Goal: Task Accomplishment & Management: Manage account settings

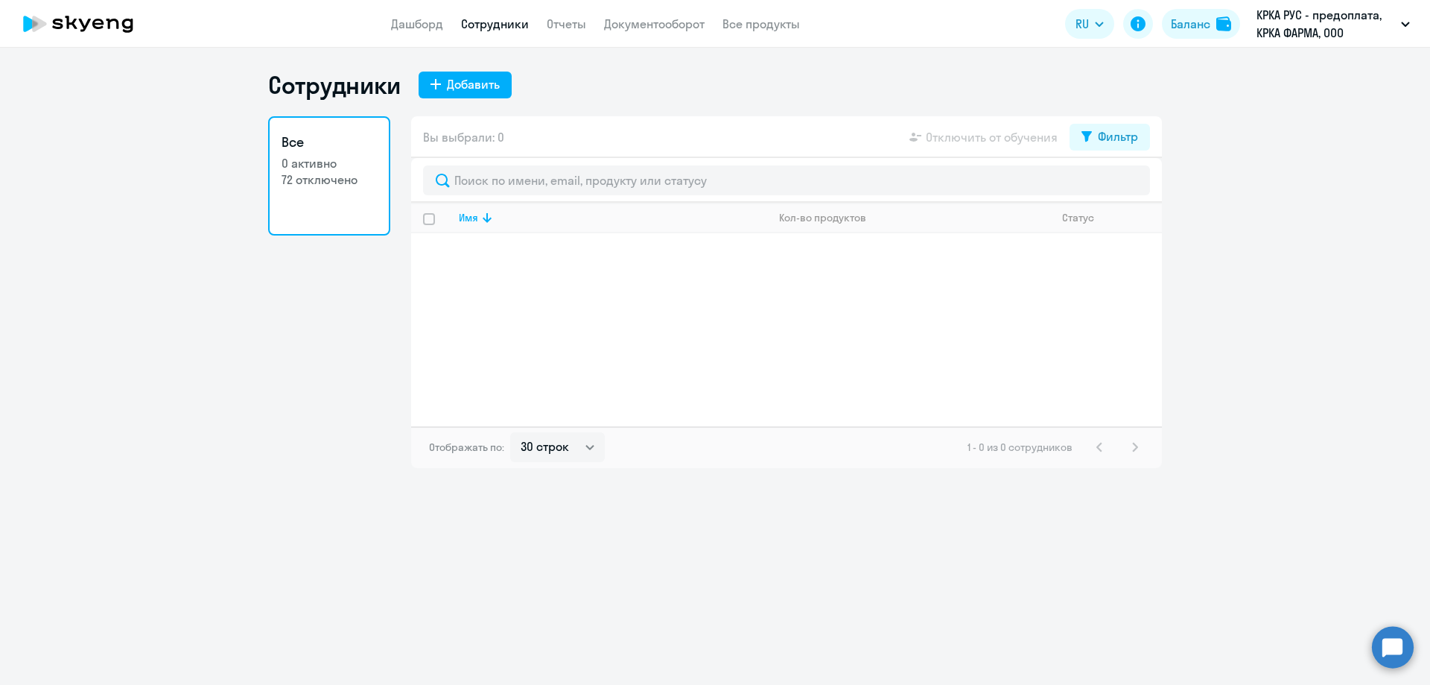
select select "30"
click at [502, 26] on link "Сотрудники" at bounding box center [495, 23] width 68 height 15
select select "30"
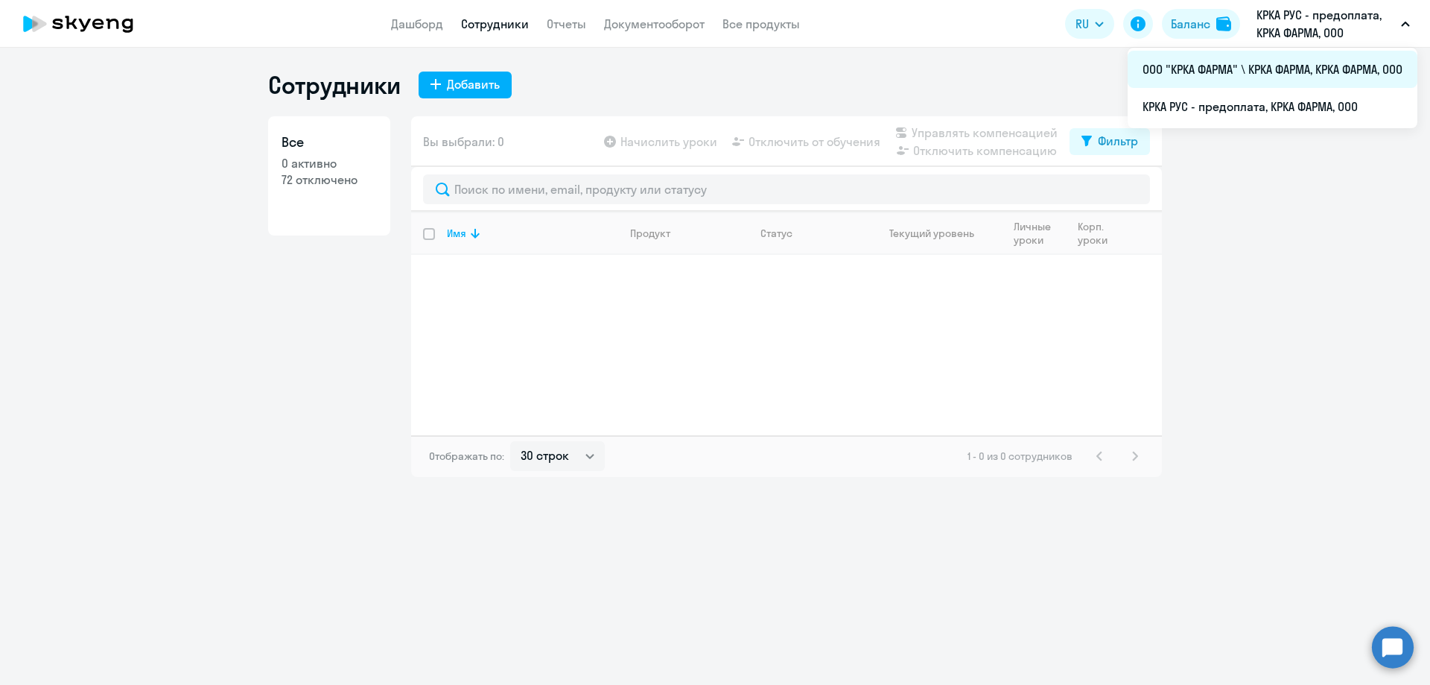
click at [1272, 69] on li "ООО "КРКА ФАРМА" \ КРКА ФАРМА, КРКА ФАРМА, ООО" at bounding box center [1273, 69] width 290 height 37
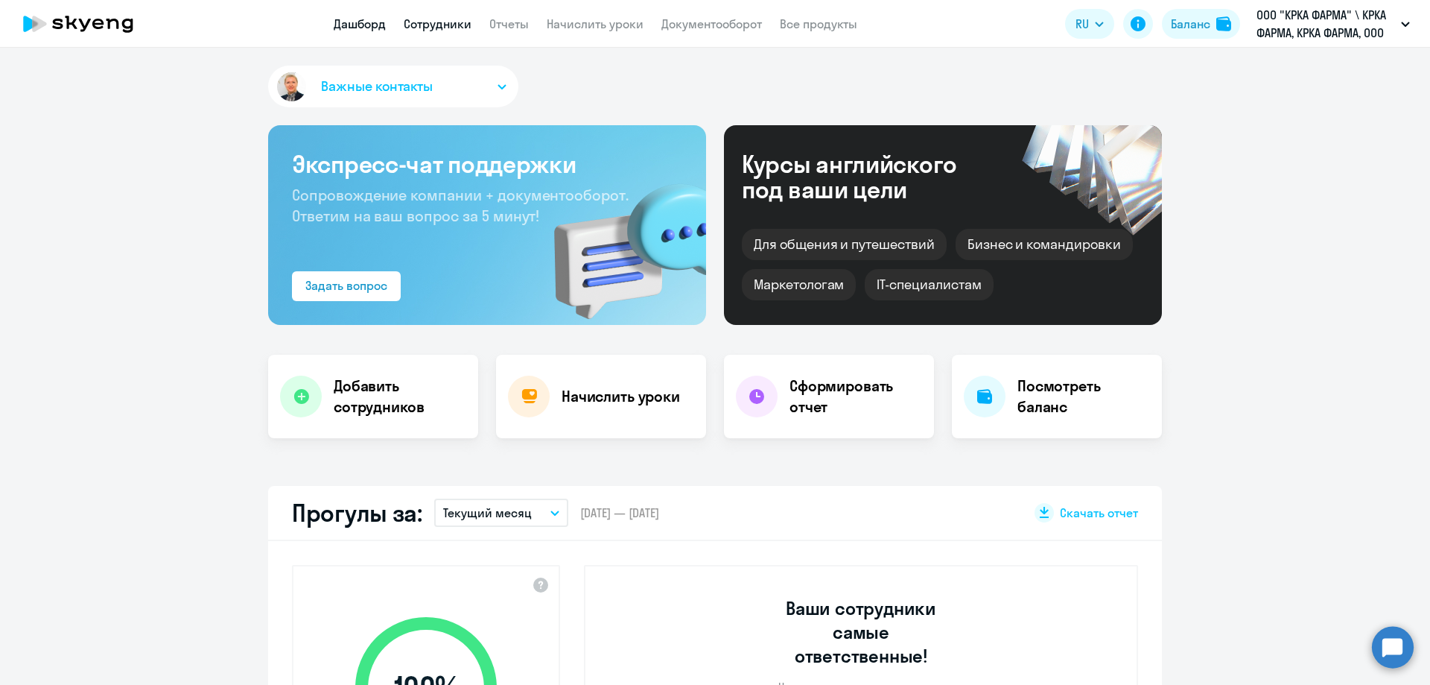
click at [462, 24] on link "Сотрудники" at bounding box center [438, 23] width 68 height 15
select select "30"
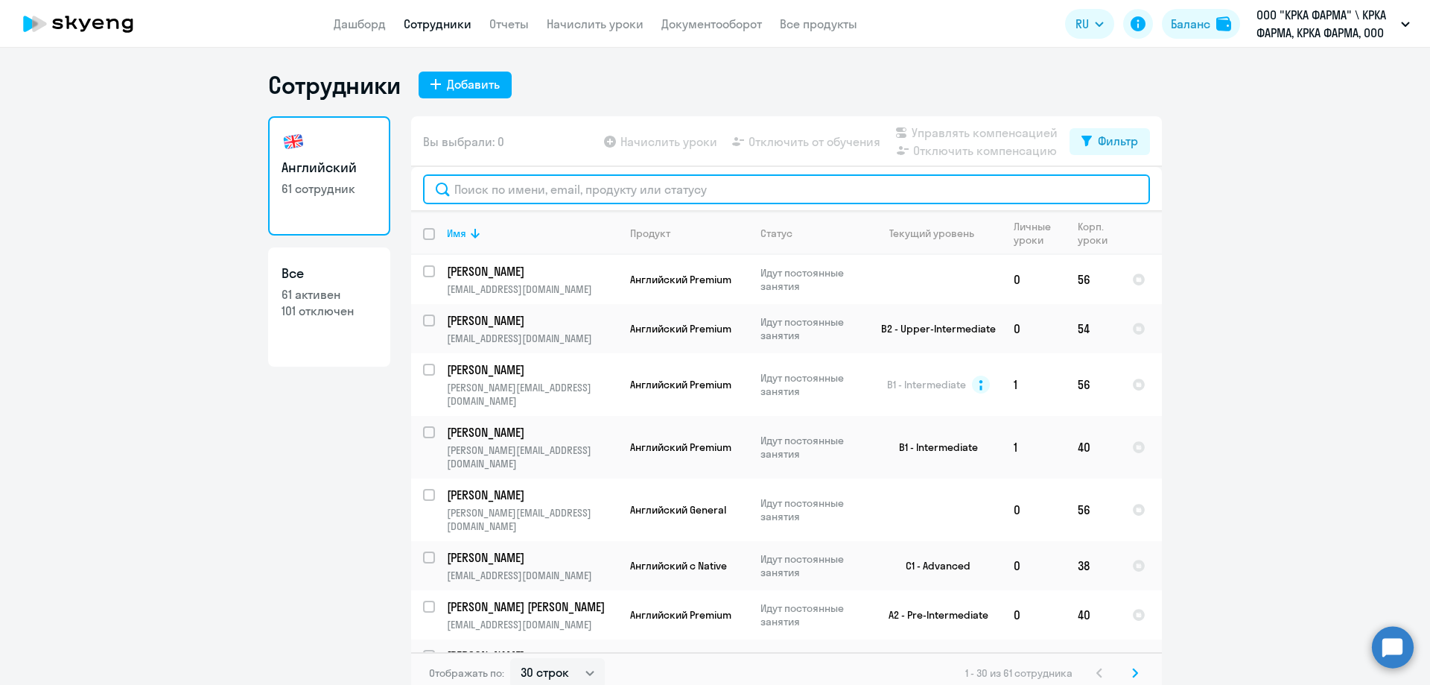
click at [606, 185] on input "text" at bounding box center [786, 189] width 727 height 30
click at [644, 190] on input "text" at bounding box center [786, 189] width 727 height 30
click at [540, 197] on input "text" at bounding box center [786, 189] width 727 height 30
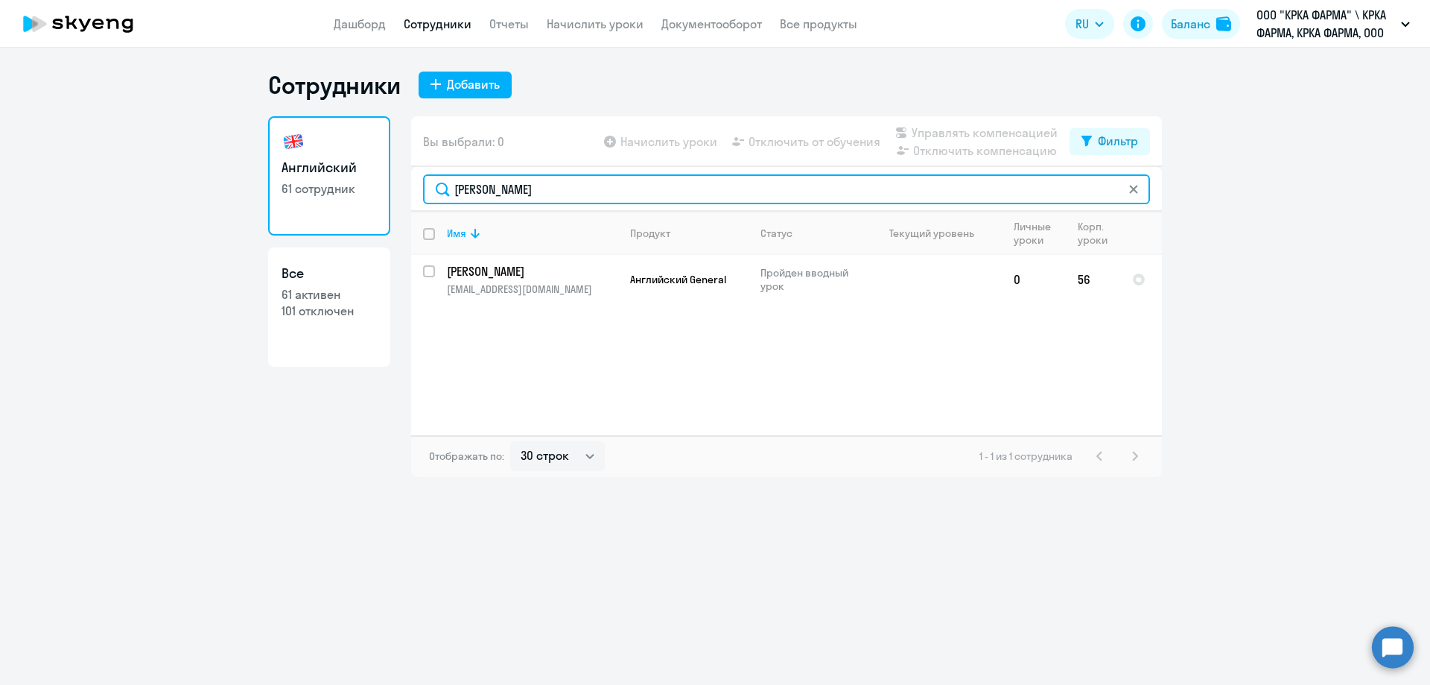
type input "[PERSON_NAME]"
